Goal: Navigation & Orientation: Find specific page/section

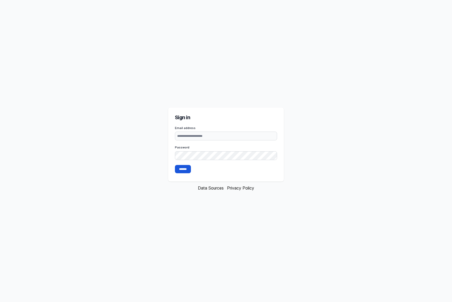
click at [206, 122] on div "Sign in Email address Password *******" at bounding box center [226, 144] width 116 height 74
click at [204, 137] on input "Email address" at bounding box center [226, 135] width 103 height 9
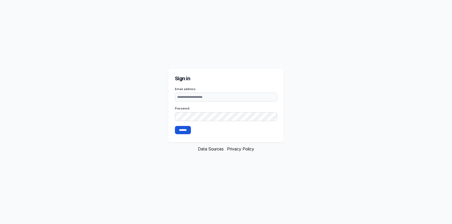
click at [217, 152] on li "Data Sources" at bounding box center [211, 149] width 26 height 6
drag, startPoint x: 0, startPoint y: 0, endPoint x: 219, endPoint y: 149, distance: 264.5
click at [219, 149] on link "Data Sources" at bounding box center [211, 148] width 26 height 5
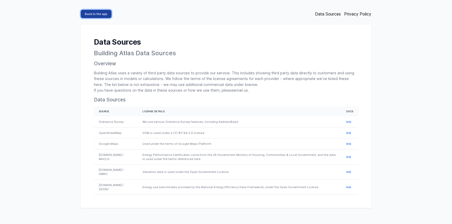
click at [93, 11] on link "Back to the app" at bounding box center [96, 14] width 31 height 8
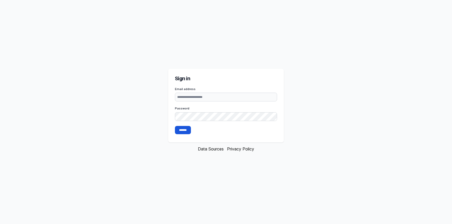
click at [236, 150] on link "Privacy Policy" at bounding box center [240, 148] width 27 height 5
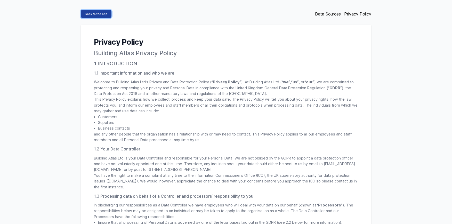
click at [97, 11] on link "Back to the app" at bounding box center [96, 14] width 31 height 8
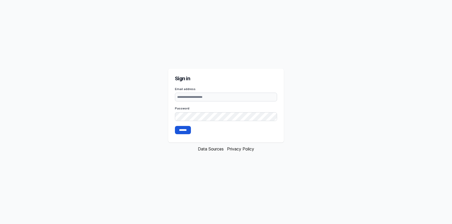
click at [217, 150] on link "Data Sources" at bounding box center [211, 148] width 26 height 5
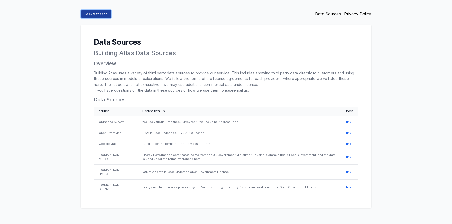
click at [90, 14] on link "Back to the app" at bounding box center [96, 14] width 31 height 8
